Goal: Transaction & Acquisition: Download file/media

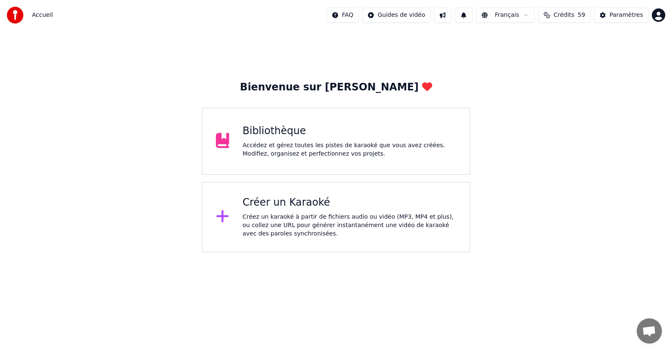
click at [269, 132] on div "Bibliothèque" at bounding box center [350, 130] width 214 height 13
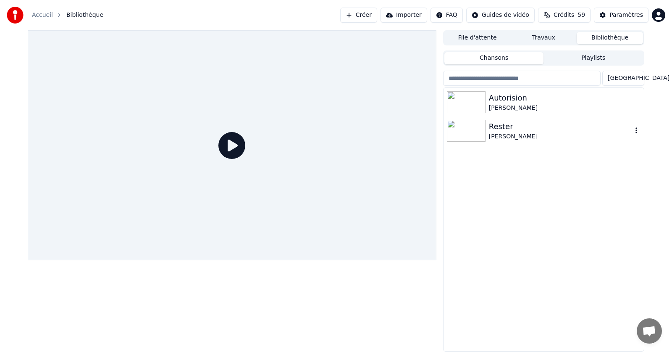
click at [462, 133] on img at bounding box center [466, 131] width 39 height 22
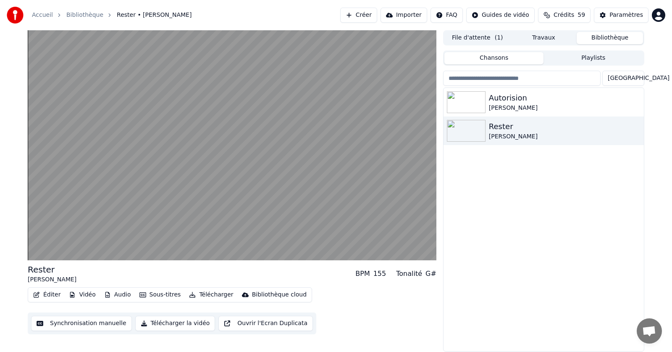
click at [83, 294] on button "Vidéo" at bounding box center [82, 295] width 33 height 12
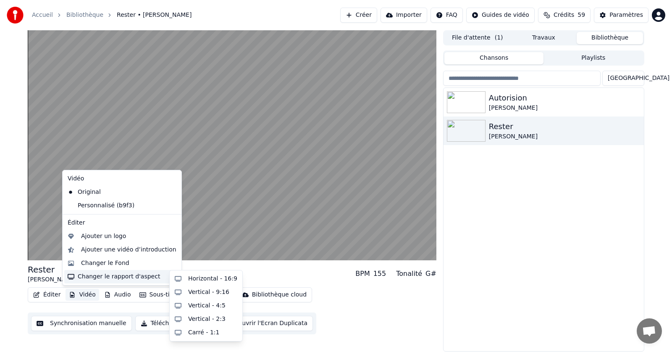
click at [106, 277] on div "Changer le rapport d'aspect" at bounding box center [122, 276] width 116 height 13
click at [197, 291] on div "Vertical - 9:16" at bounding box center [208, 292] width 41 height 8
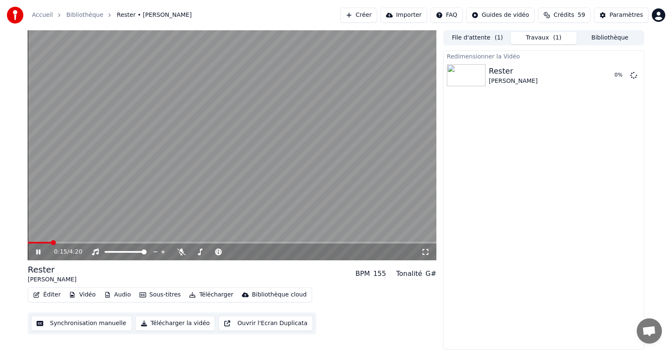
click at [35, 252] on icon at bounding box center [44, 251] width 20 height 7
click at [36, 252] on icon at bounding box center [44, 251] width 20 height 7
click at [39, 251] on icon at bounding box center [38, 251] width 4 height 5
click at [85, 157] on video at bounding box center [232, 145] width 409 height 230
click at [621, 72] on button "Jouer" at bounding box center [612, 75] width 29 height 15
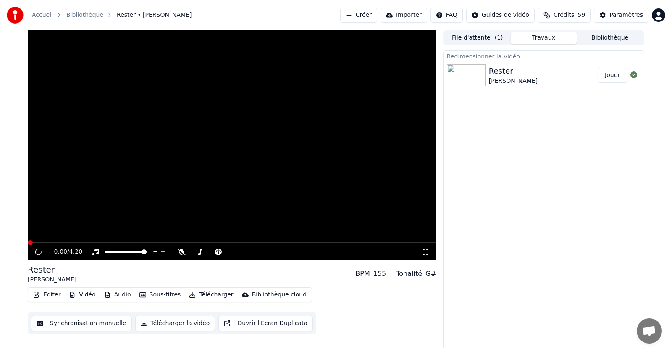
click at [616, 75] on button "Jouer" at bounding box center [612, 75] width 29 height 15
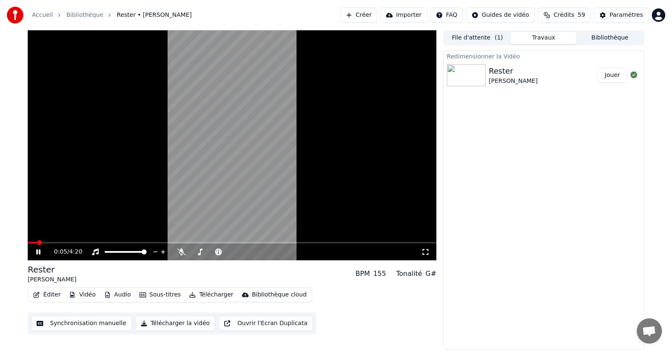
click at [36, 250] on icon at bounding box center [44, 251] width 20 height 7
click at [211, 296] on button "Télécharger" at bounding box center [211, 295] width 51 height 12
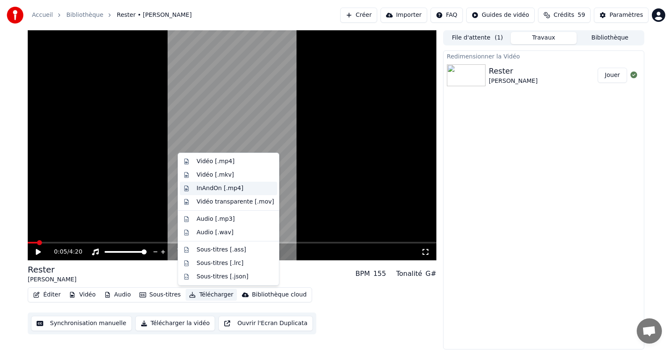
click at [210, 189] on div "InAndOn [.mp4]" at bounding box center [220, 188] width 47 height 8
